Goal: Task Accomplishment & Management: Use online tool/utility

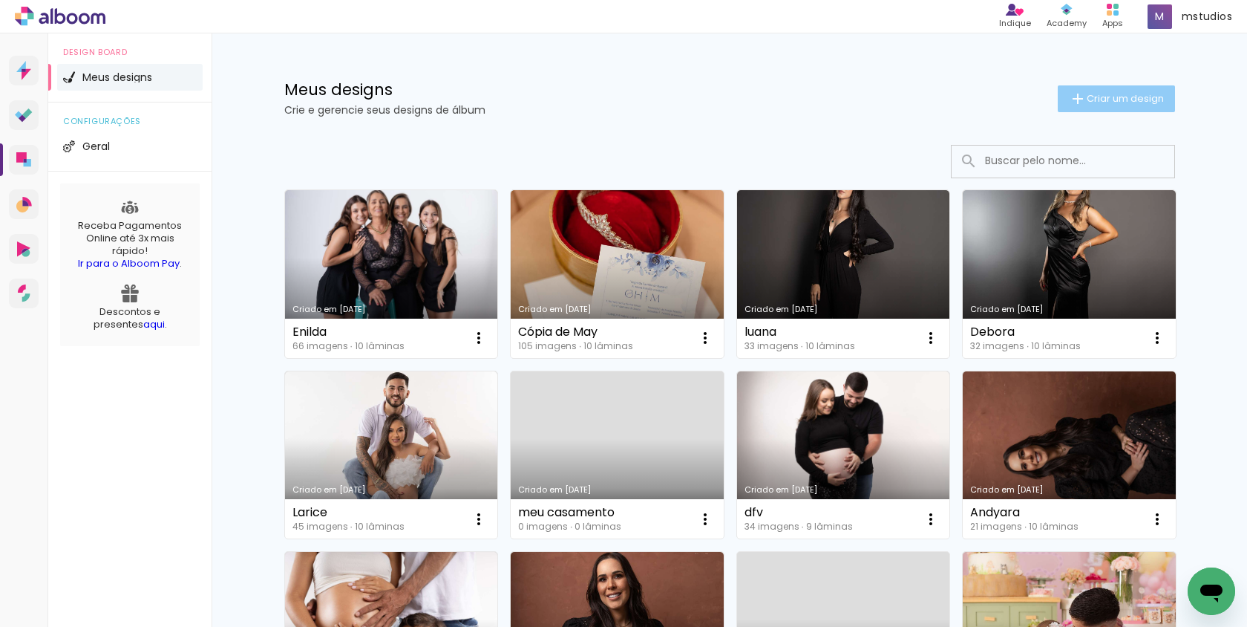
click at [1090, 102] on span "Criar um design" at bounding box center [1125, 99] width 77 height 10
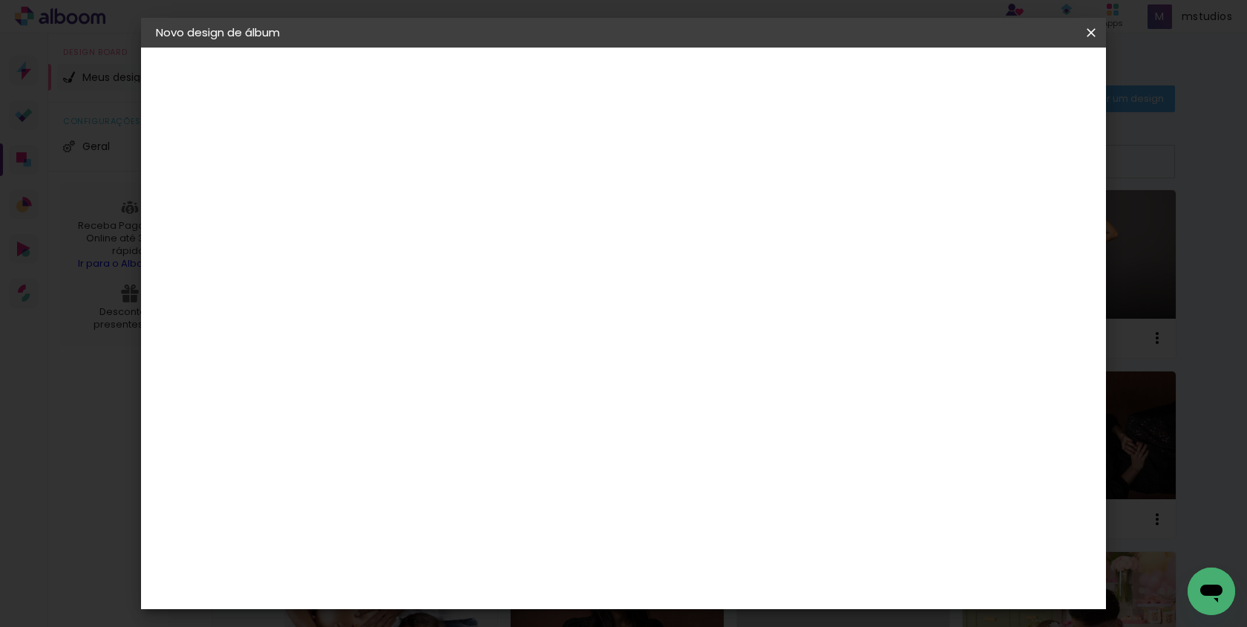
click at [399, 201] on input at bounding box center [399, 199] width 0 height 23
type input "[PERSON_NAME]"
type paper-input "[PERSON_NAME]"
click at [0, 0] on slot "Avançar" at bounding box center [0, 0] width 0 height 0
click at [516, 472] on paper-item "Albumaster" at bounding box center [436, 461] width 160 height 33
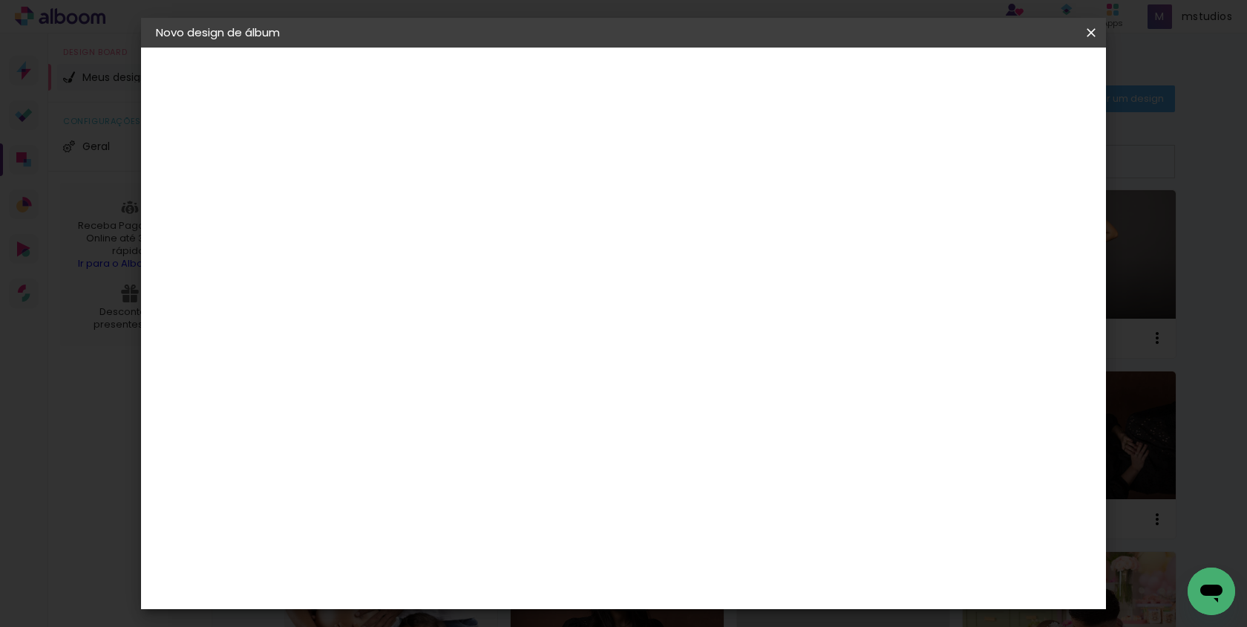
click at [676, 89] on paper-button "Avançar" at bounding box center [640, 78] width 73 height 25
click at [499, 319] on span "15 × 20" at bounding box center [464, 334] width 69 height 30
click at [0, 0] on slot "Avançar" at bounding box center [0, 0] width 0 height 0
click at [1010, 84] on span "Iniciar design" at bounding box center [976, 78] width 68 height 10
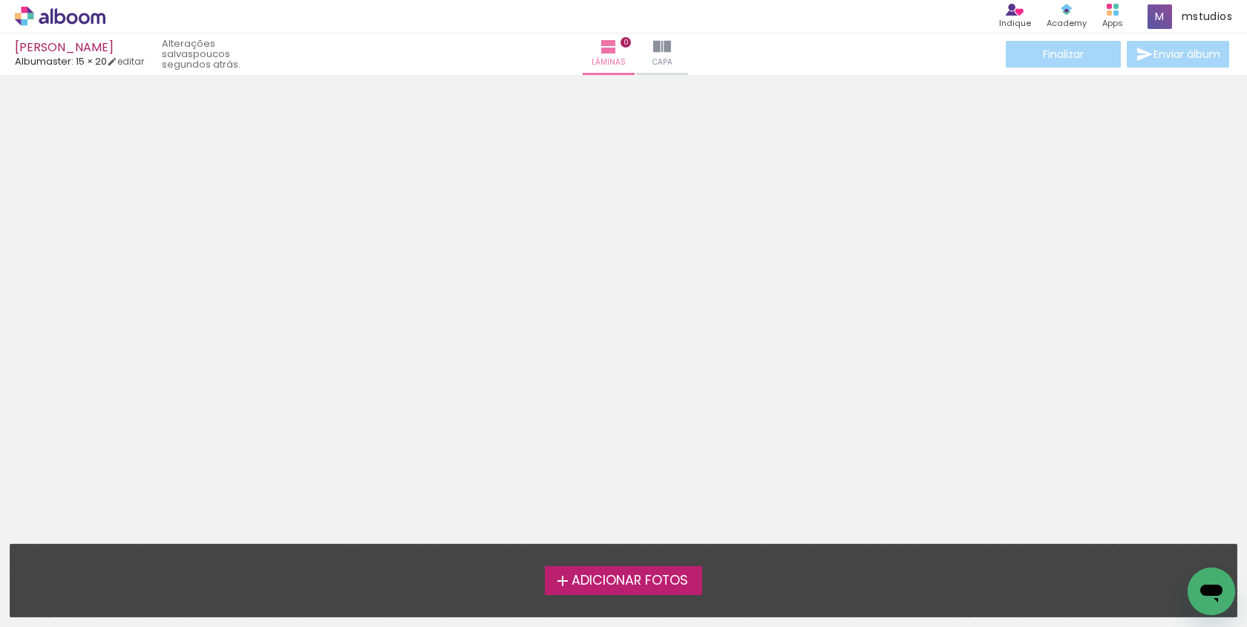
click at [642, 575] on span "Adicionar Fotos" at bounding box center [630, 580] width 117 height 13
click at [0, 0] on input "file" at bounding box center [0, 0] width 0 height 0
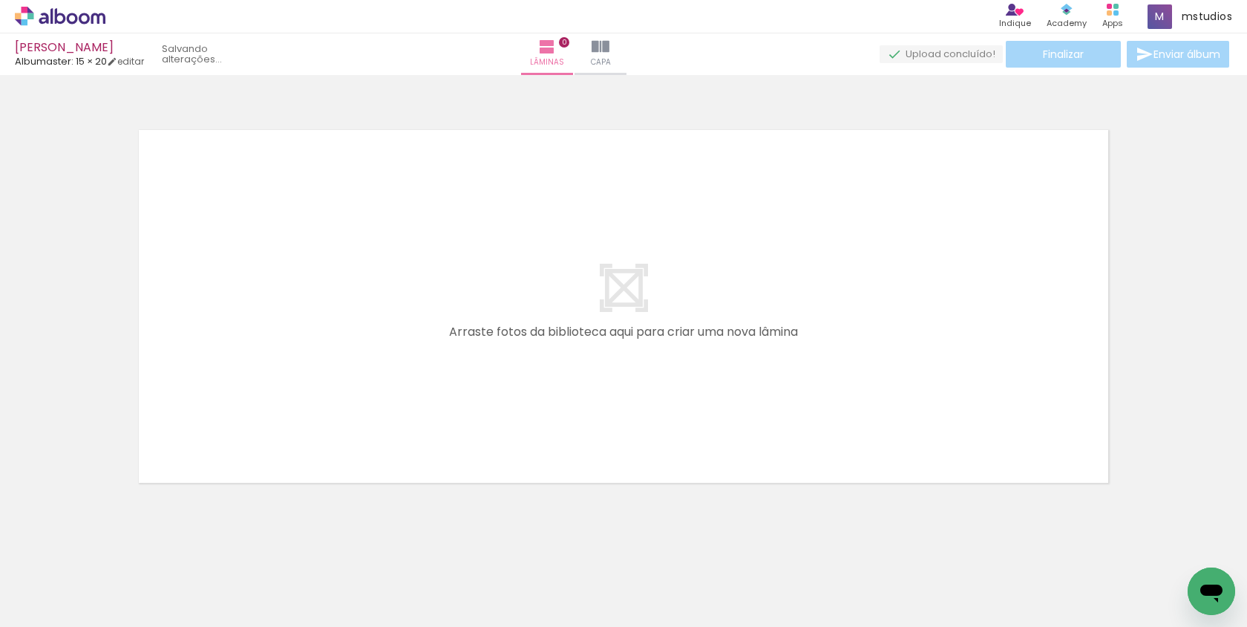
scroll to position [2, 0]
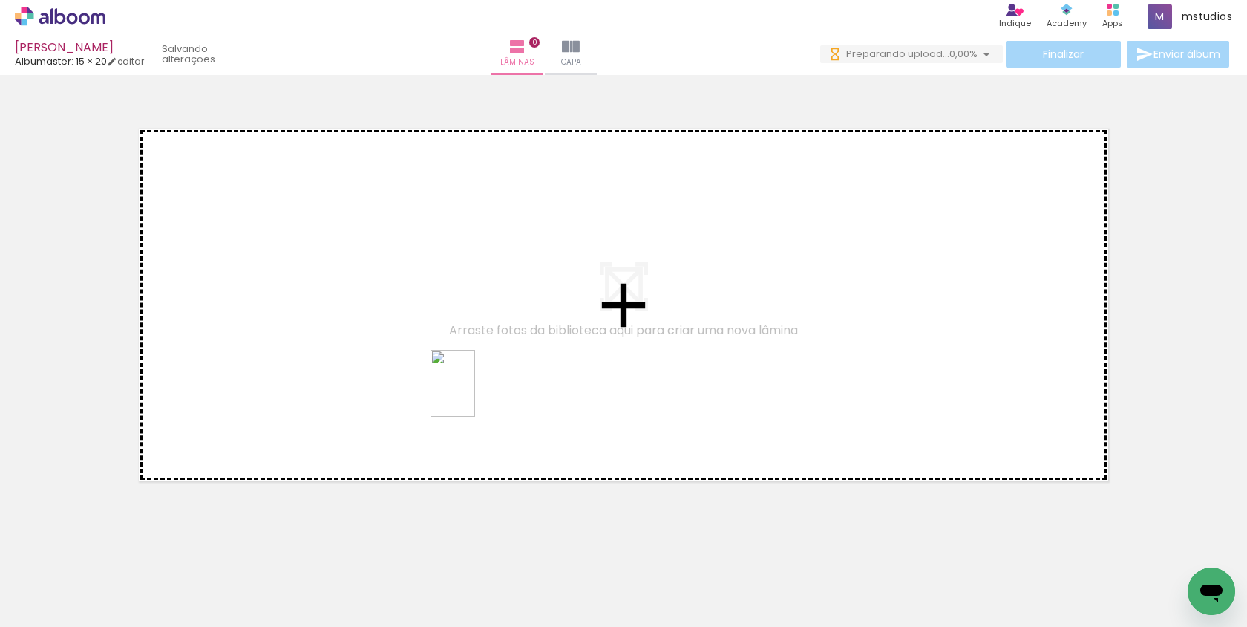
drag, startPoint x: 489, startPoint y: 566, endPoint x: 474, endPoint y: 370, distance: 196.6
click at [474, 370] on quentale-workspace at bounding box center [623, 313] width 1247 height 627
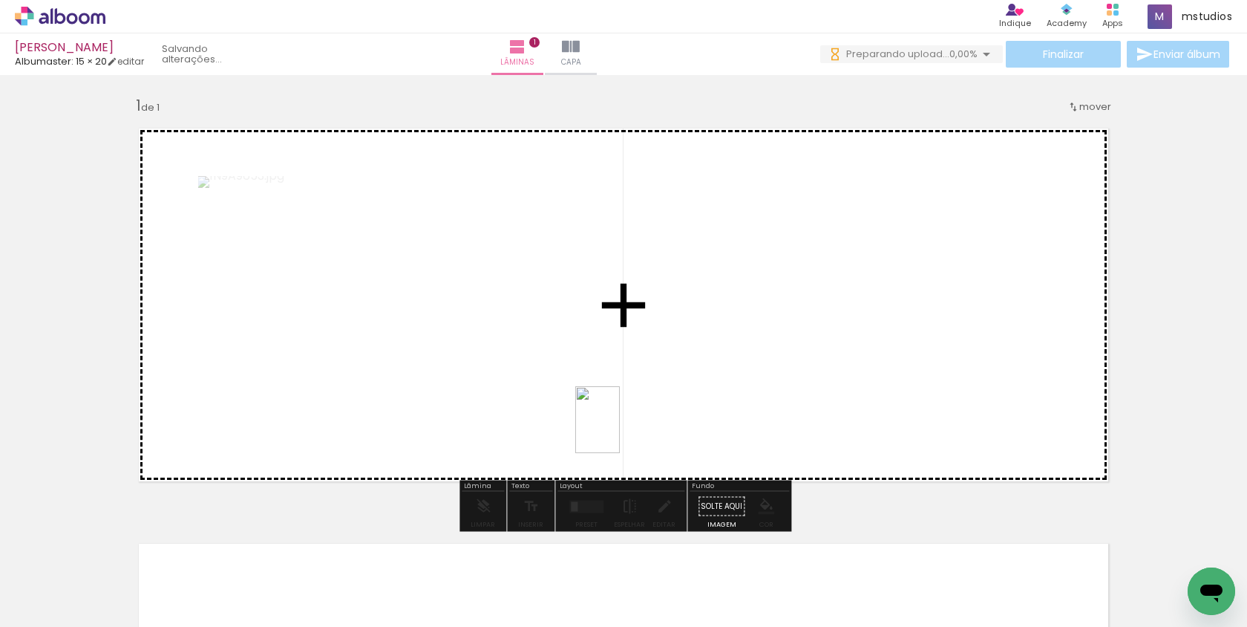
drag, startPoint x: 583, startPoint y: 584, endPoint x: 621, endPoint y: 430, distance: 159.0
click at [621, 430] on quentale-workspace at bounding box center [623, 313] width 1247 height 627
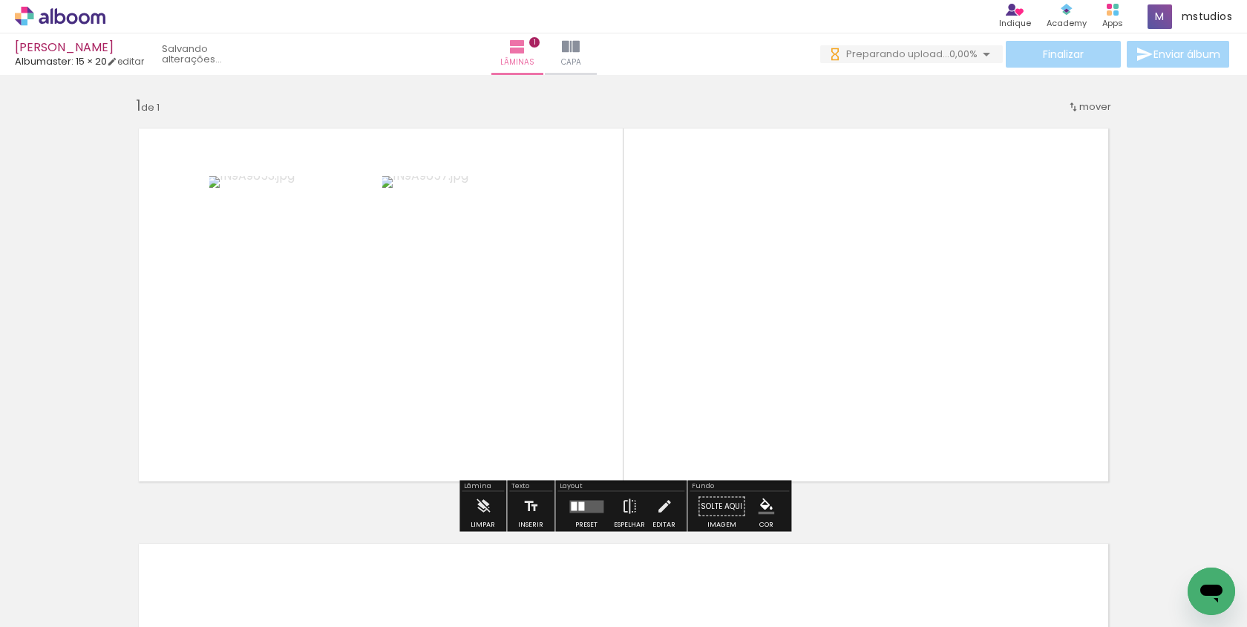
scroll to position [0, 0]
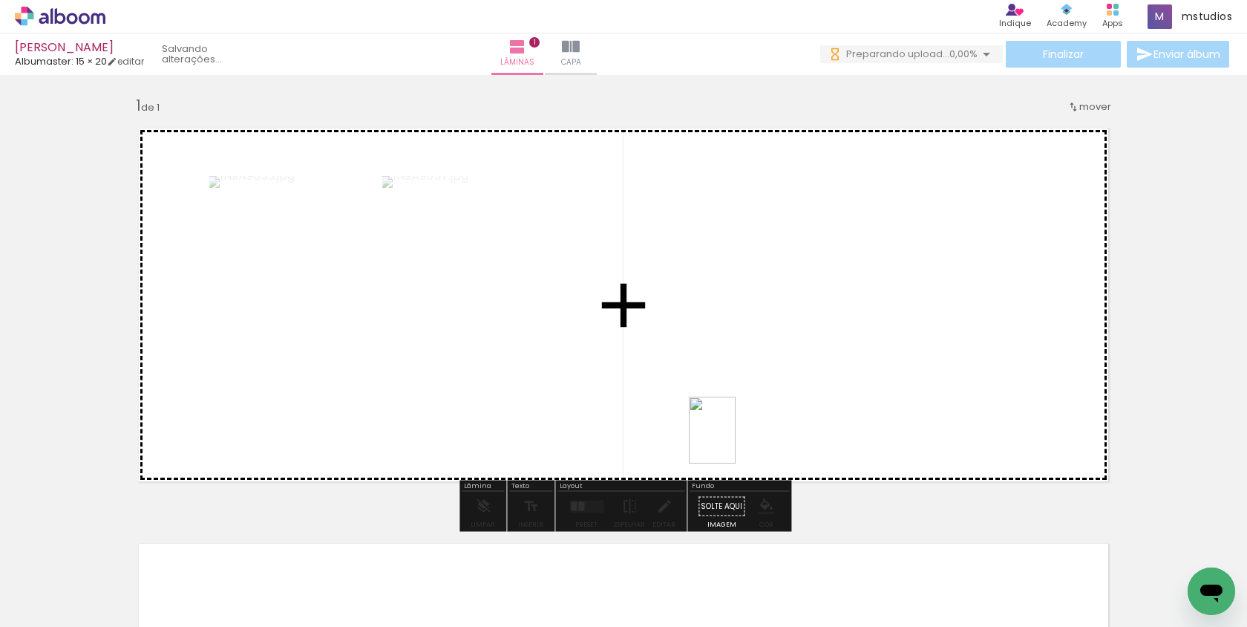
drag, startPoint x: 658, startPoint y: 569, endPoint x: 733, endPoint y: 440, distance: 148.7
click at [733, 440] on quentale-workspace at bounding box center [623, 313] width 1247 height 627
drag, startPoint x: 745, startPoint y: 600, endPoint x: 810, endPoint y: 439, distance: 172.9
click at [810, 439] on quentale-workspace at bounding box center [623, 313] width 1247 height 627
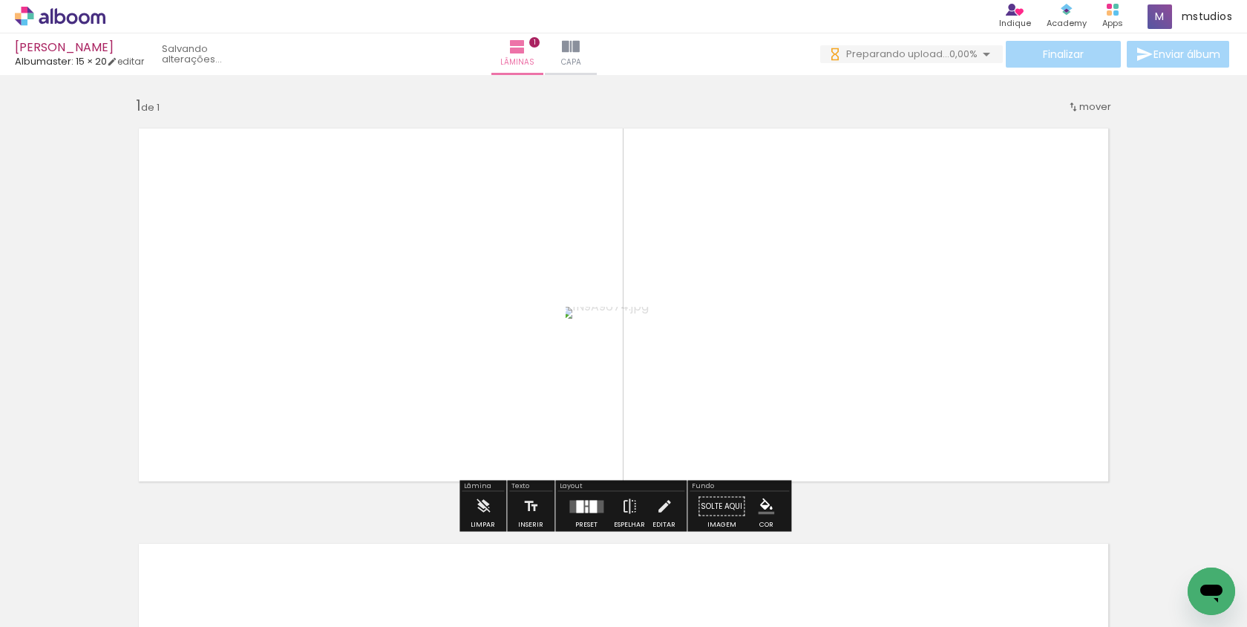
click at [579, 509] on div at bounding box center [579, 506] width 7 height 13
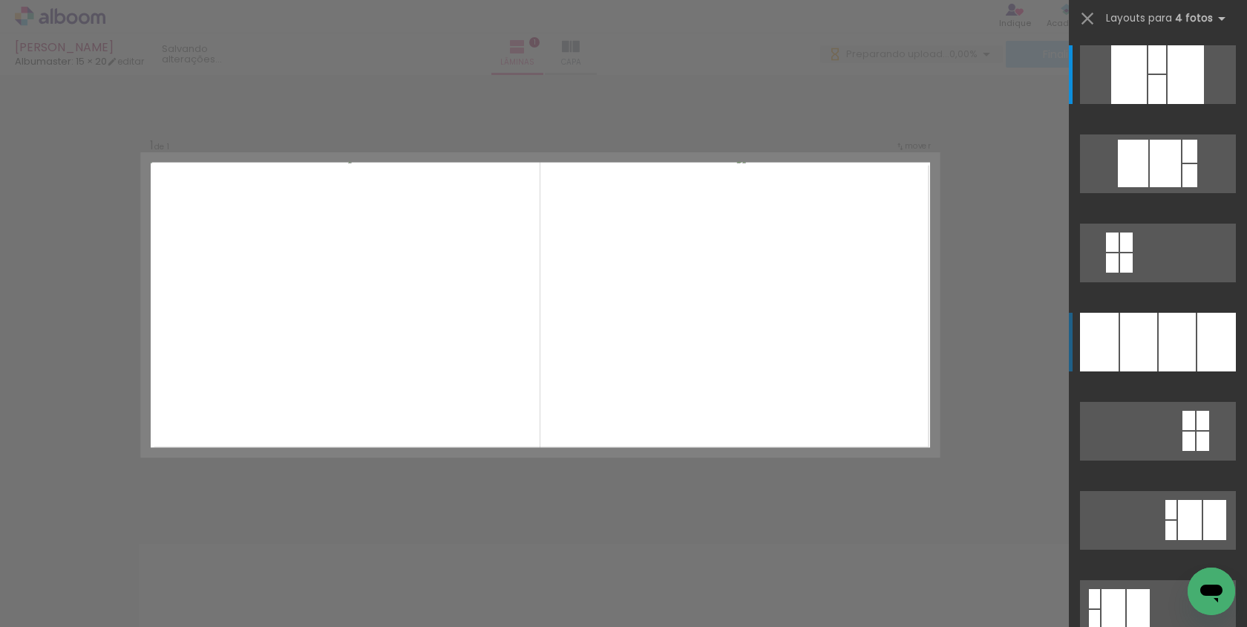
click at [1111, 104] on div at bounding box center [1129, 74] width 36 height 59
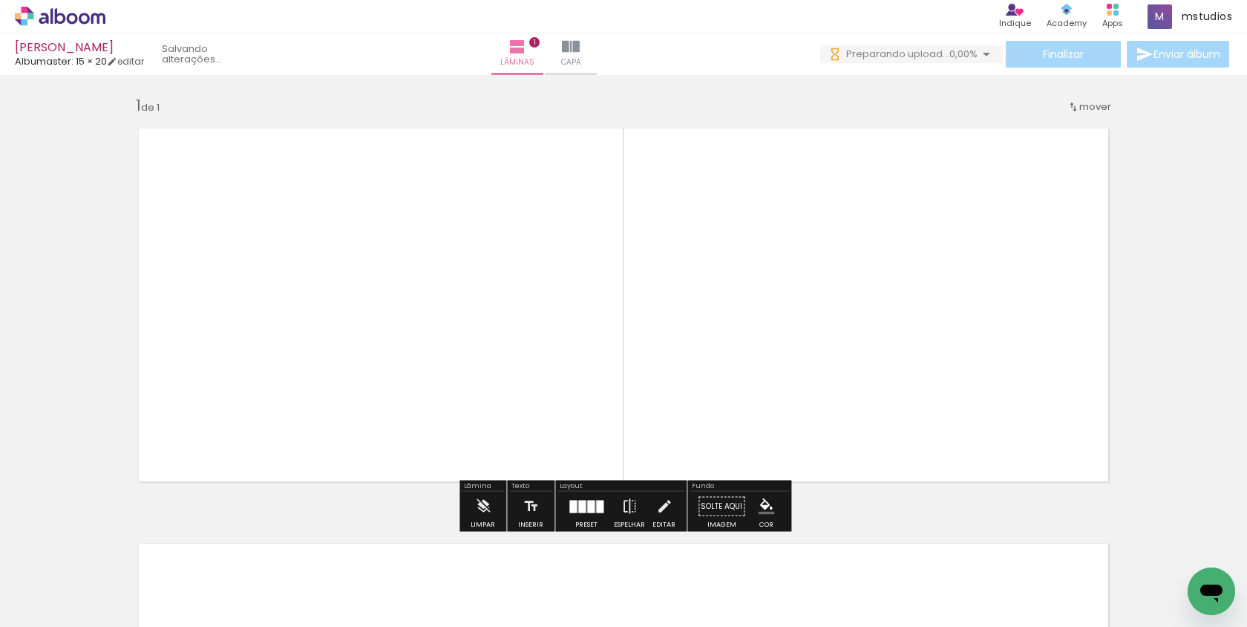
click at [8, 225] on div "Inserir lâmina 1 de 1" at bounding box center [623, 493] width 1247 height 831
click at [82, 25] on icon at bounding box center [60, 16] width 91 height 19
